Goal: Transaction & Acquisition: Purchase product/service

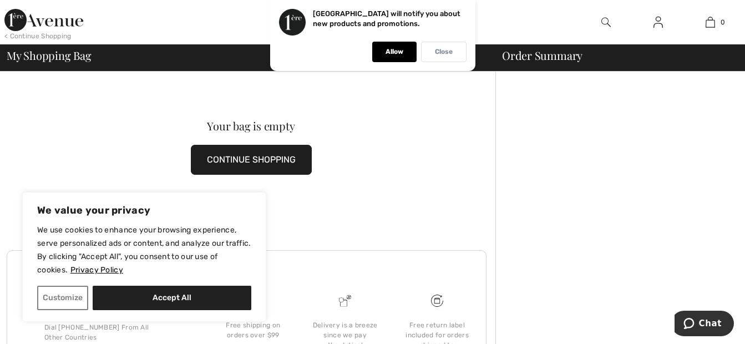
click at [440, 51] on p "Close" at bounding box center [444, 52] width 18 height 8
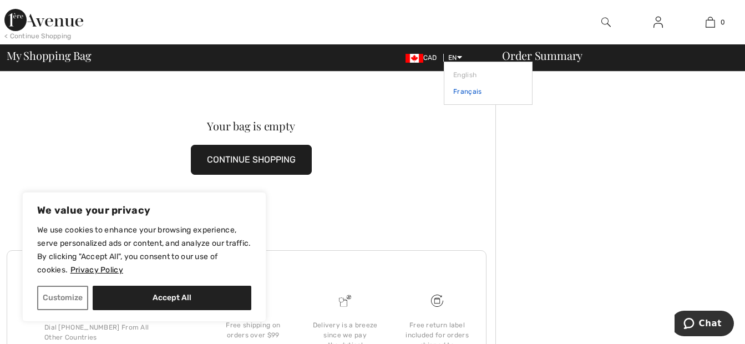
click at [464, 92] on link "Français" at bounding box center [488, 91] width 70 height 17
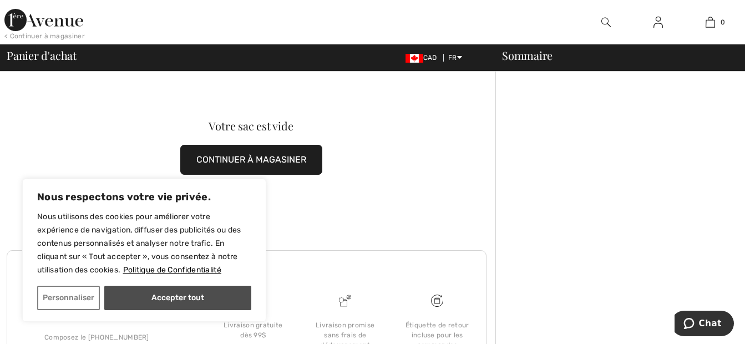
click at [220, 300] on button "Accepter tout" at bounding box center [177, 298] width 147 height 24
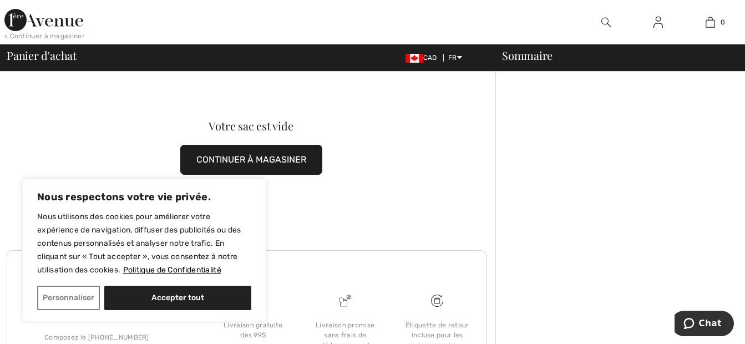
checkbox input "true"
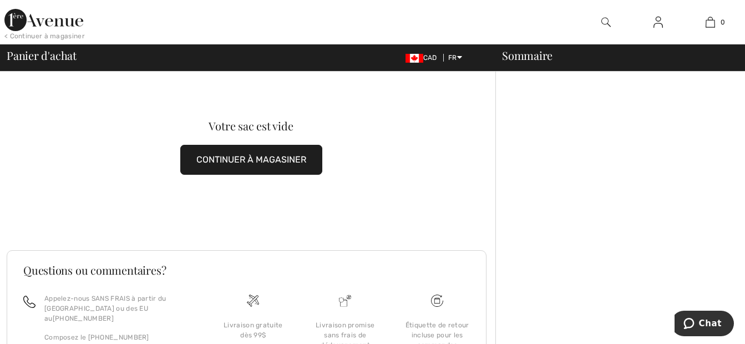
click at [241, 158] on button "CONTINUER À MAGASINER" at bounding box center [251, 160] width 142 height 30
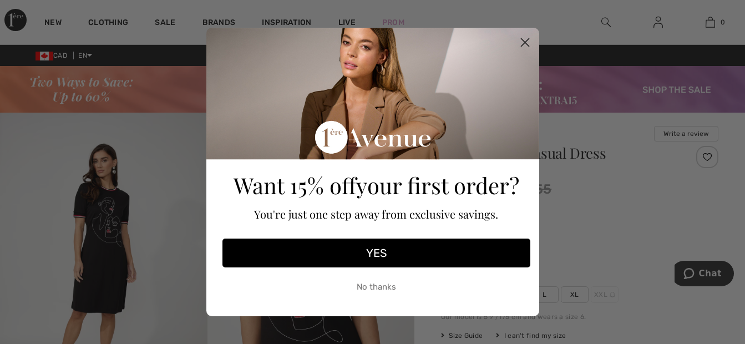
click at [515, 289] on div "Want 15% off your first order? You're just one step away from exclusive savings…" at bounding box center [376, 166] width 315 height 277
click at [523, 40] on circle "Close dialog" at bounding box center [524, 42] width 18 height 18
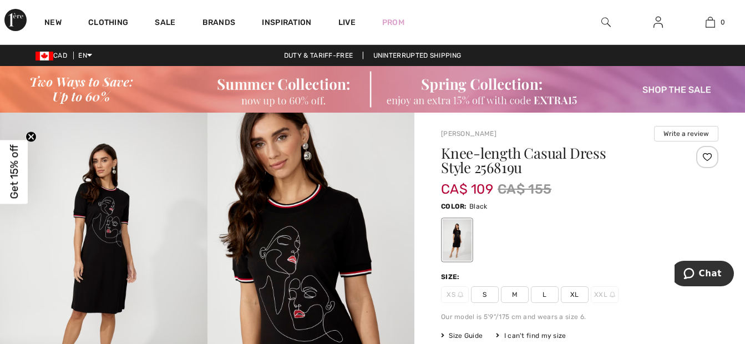
scroll to position [55, 0]
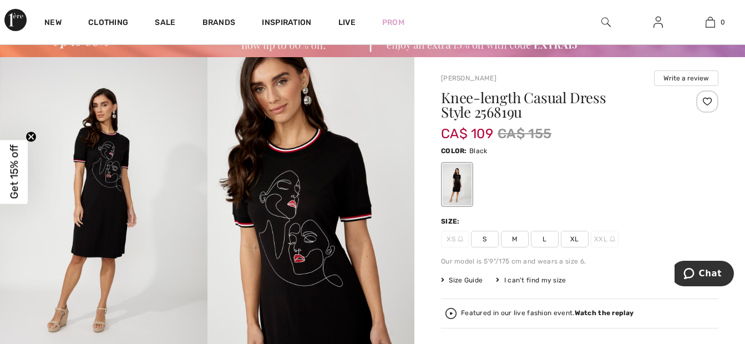
click at [515, 237] on span "M" at bounding box center [515, 239] width 28 height 17
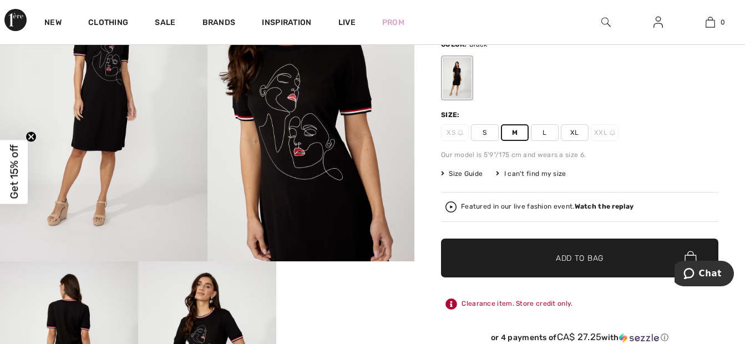
scroll to position [166, 0]
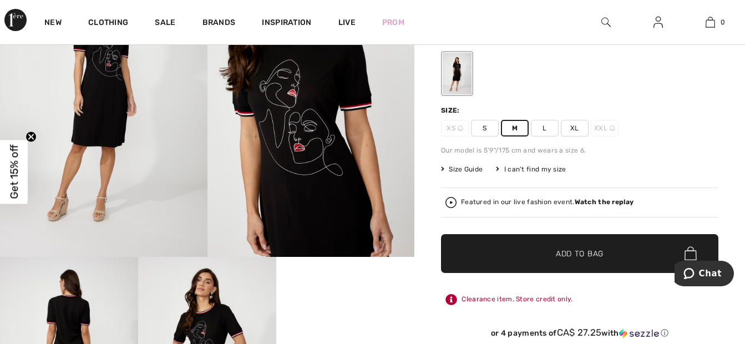
click at [561, 253] on span "Add to Bag" at bounding box center [580, 253] width 48 height 12
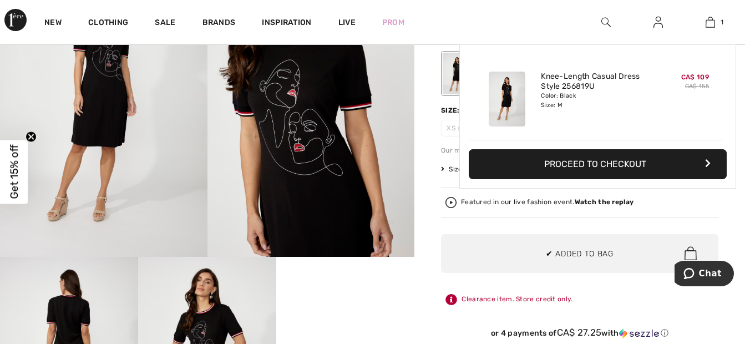
scroll to position [0, 0]
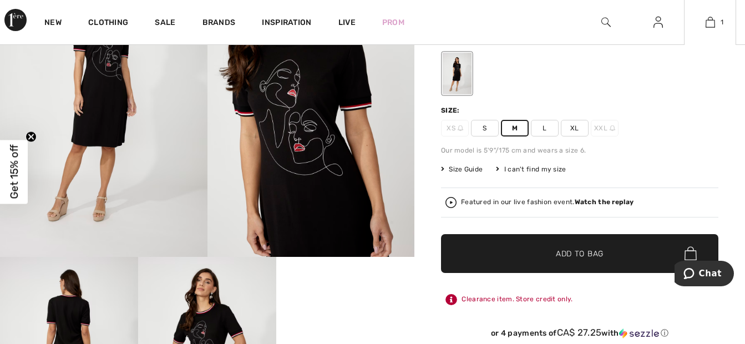
click at [587, 166] on div "Size Guide I can't find my size Select Size XS - Sold Out S M L XL XXL - Sold O…" at bounding box center [579, 169] width 277 height 10
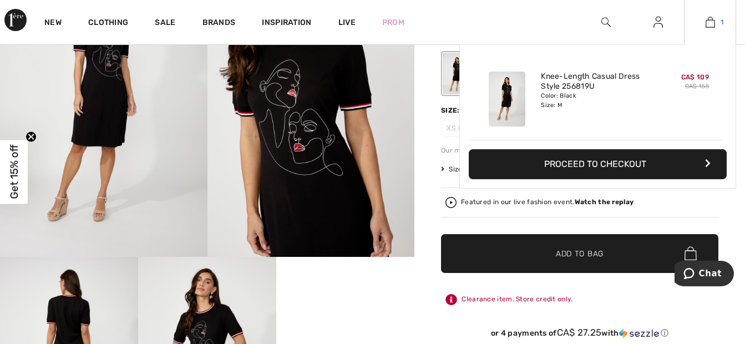
click at [712, 23] on img at bounding box center [710, 22] width 9 height 13
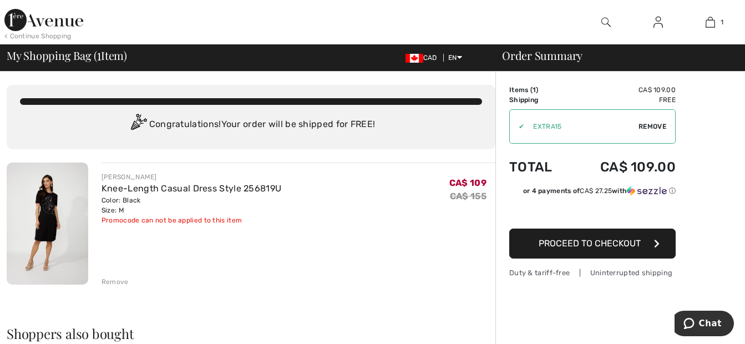
click at [589, 246] on span "Proceed to Checkout" at bounding box center [590, 243] width 102 height 11
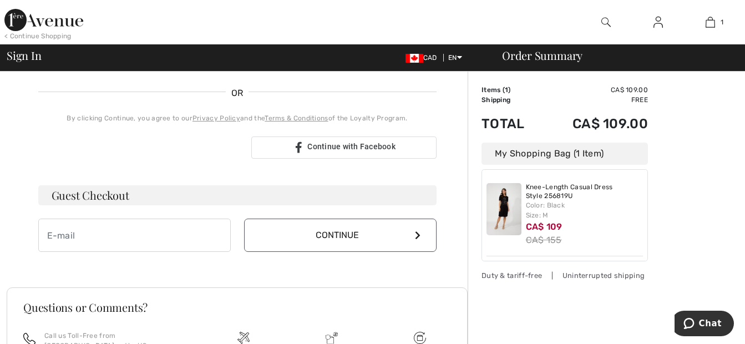
scroll to position [277, 0]
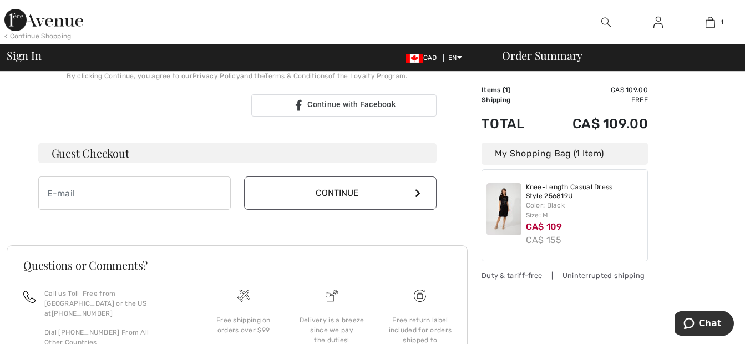
click at [366, 198] on button "Continue" at bounding box center [340, 192] width 192 height 33
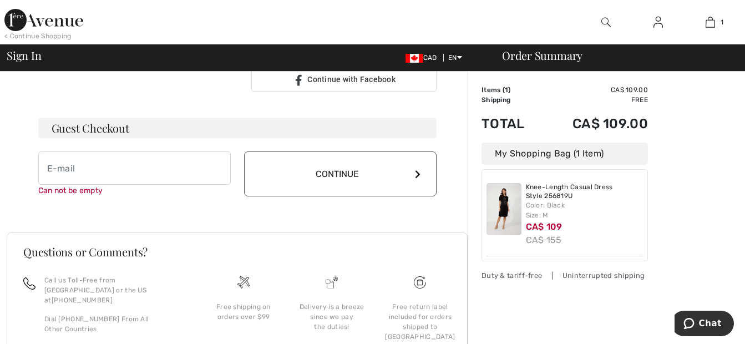
scroll to position [310, 0]
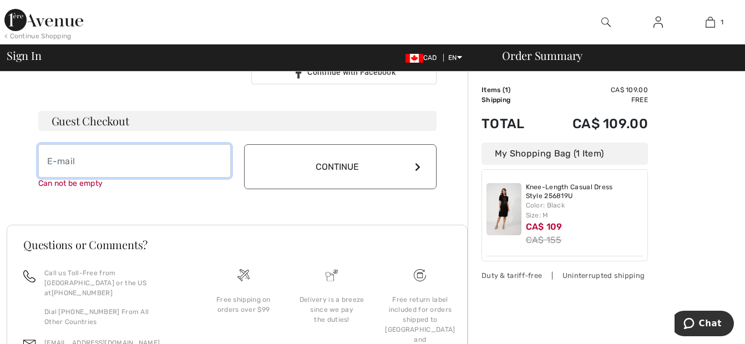
click at [95, 167] on input "email" at bounding box center [134, 160] width 192 height 33
type input "lapierre_yvan@videotron.ca"
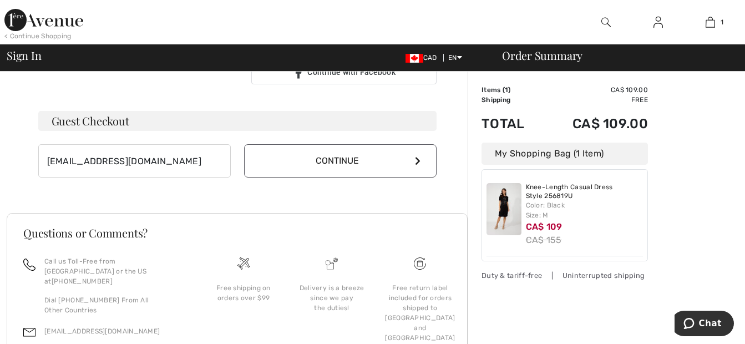
click at [376, 167] on button "Continue" at bounding box center [340, 160] width 192 height 33
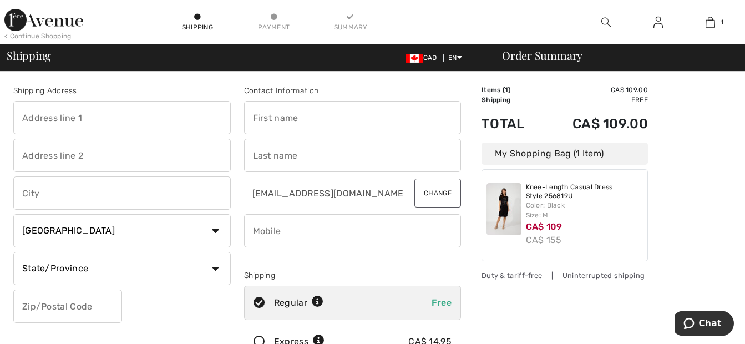
click at [84, 116] on input "text" at bounding box center [121, 117] width 217 height 33
type input "[STREET_ADDRESS][PERSON_NAME]"
type input "THETFORD MINES"
select select "QC"
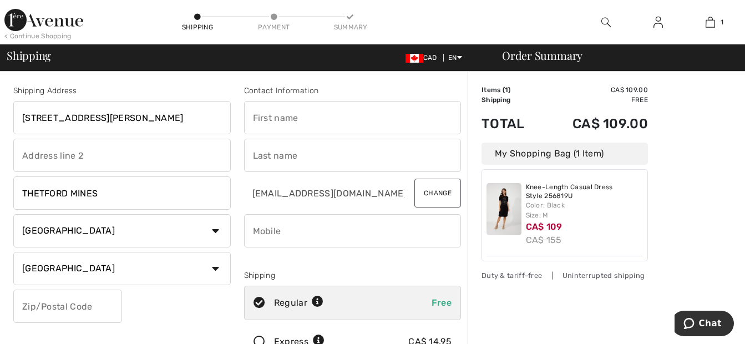
type input "G6H1S7"
type input "[PERSON_NAME]"
type input "4184237427"
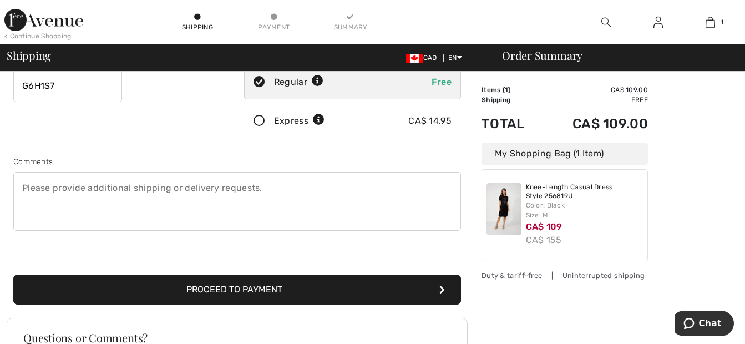
scroll to position [222, 0]
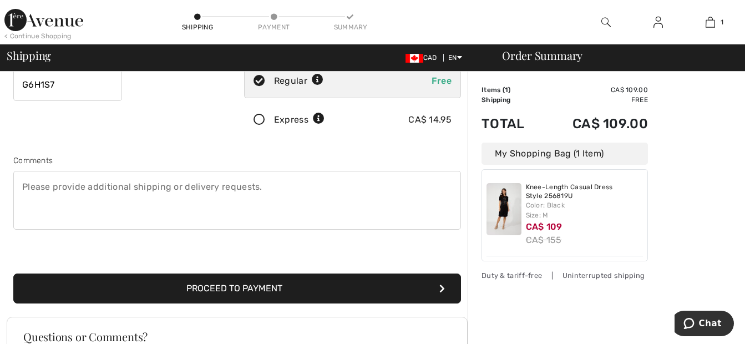
click at [260, 292] on button "Proceed to Payment" at bounding box center [237, 288] width 448 height 30
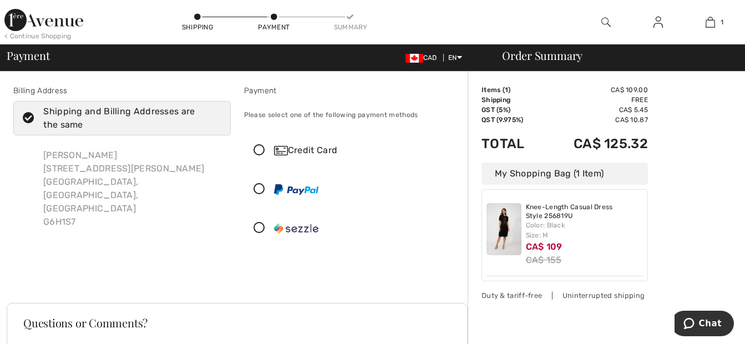
click at [258, 148] on icon at bounding box center [259, 151] width 29 height 12
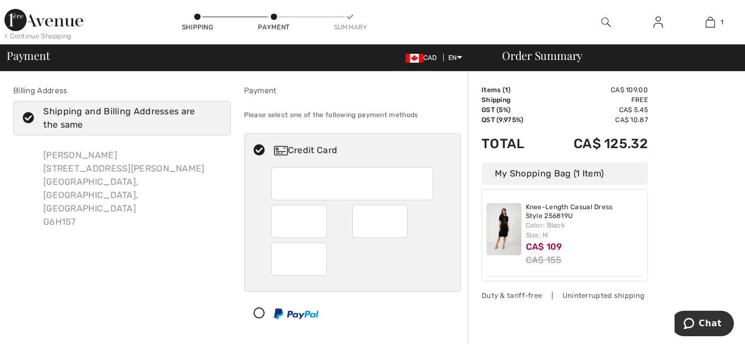
scroll to position [166, 0]
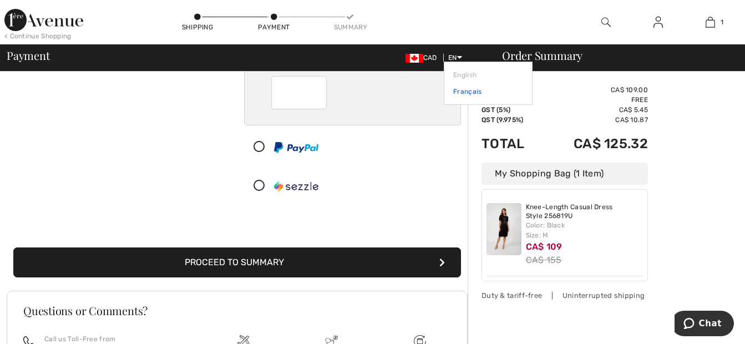
click at [459, 92] on link "Français" at bounding box center [488, 91] width 70 height 17
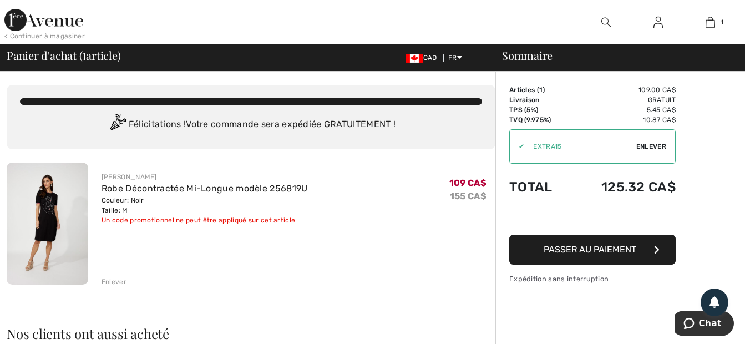
click at [521, 145] on div "✔" at bounding box center [517, 146] width 14 height 10
click at [640, 145] on span "Enlever" at bounding box center [651, 146] width 30 height 10
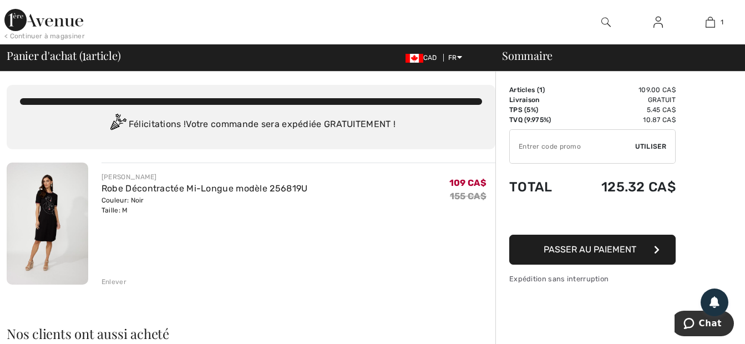
click at [530, 146] on input "TEXT" at bounding box center [572, 146] width 125 height 33
type input "NEW10"
click at [660, 143] on span "Utiliser" at bounding box center [650, 146] width 31 height 10
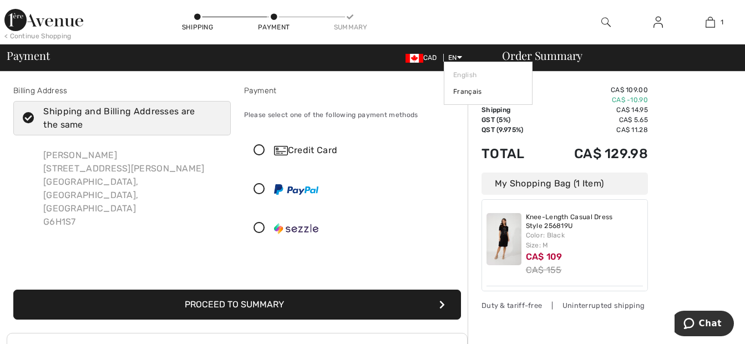
click at [458, 55] on icon at bounding box center [459, 57] width 5 height 8
click at [465, 91] on link "Français" at bounding box center [488, 91] width 70 height 17
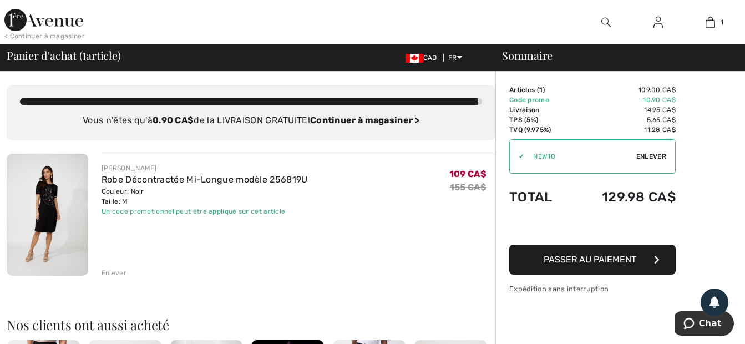
click at [116, 272] on div "Enlever" at bounding box center [114, 273] width 25 height 10
